Goal: Check status

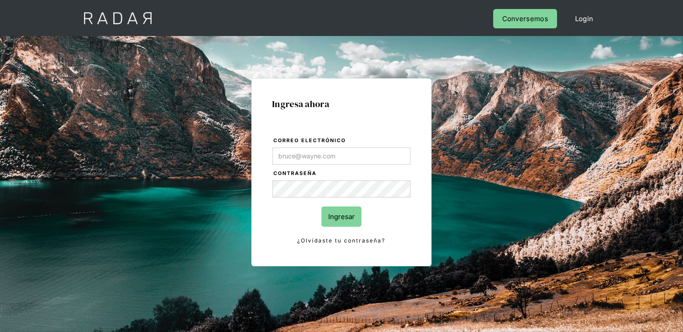
type input "[PERSON_NAME][EMAIL_ADDRESS][DOMAIN_NAME]"
click at [351, 204] on form "Correo electrónico gina.guibovich@monnetpayments.com Contraseña Ingresar ¿Olvid…" at bounding box center [341, 191] width 139 height 110
click at [350, 210] on input "Ingresar" at bounding box center [342, 216] width 40 height 20
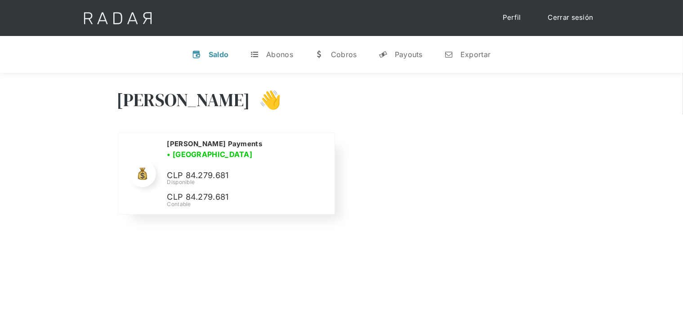
click at [0, 0] on p "CLP 84.279.681" at bounding box center [0, 0] width 0 height 0
copy p "84.279.681"
